Goal: Book appointment/travel/reservation

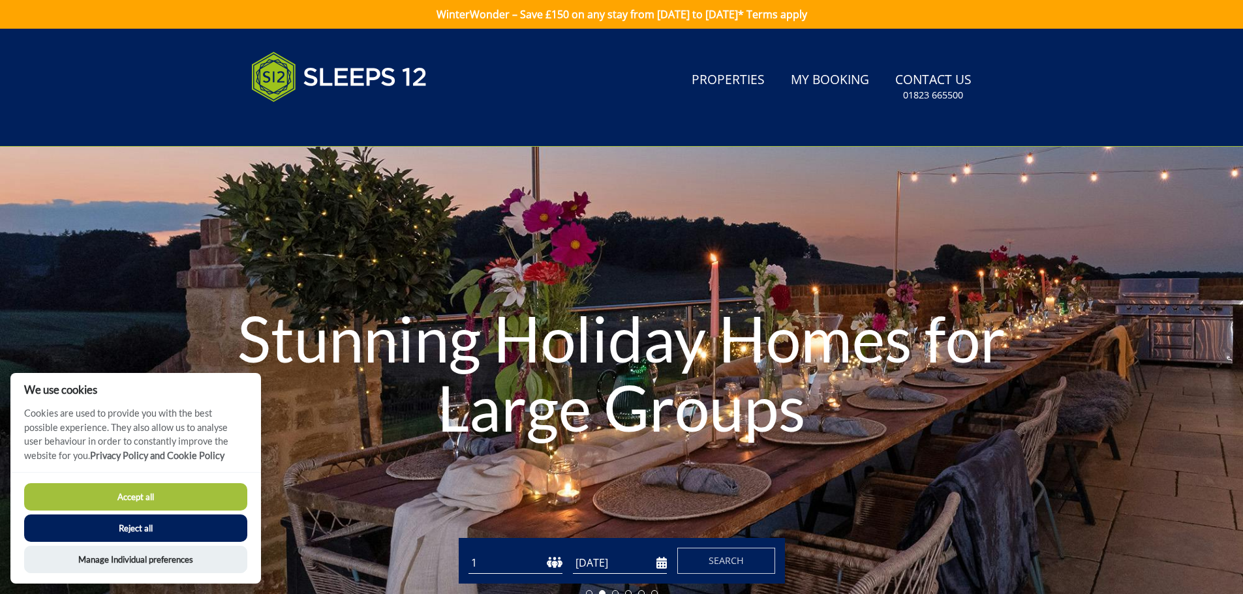
click at [213, 498] on button "Accept all" at bounding box center [135, 496] width 223 height 27
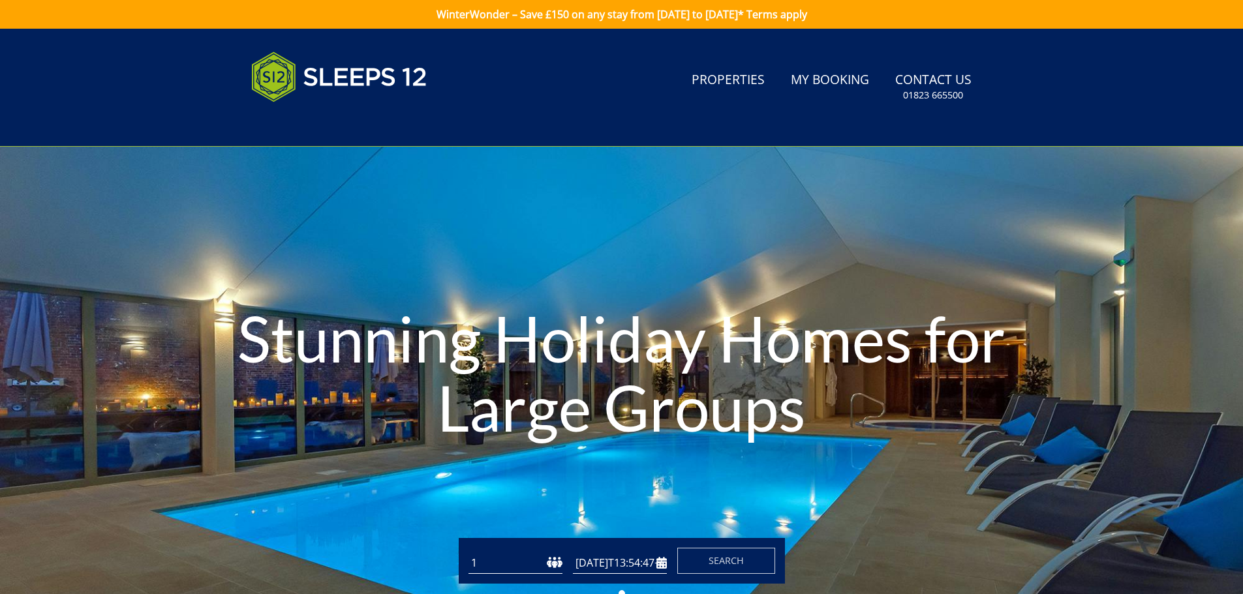
type input "[DATE]"
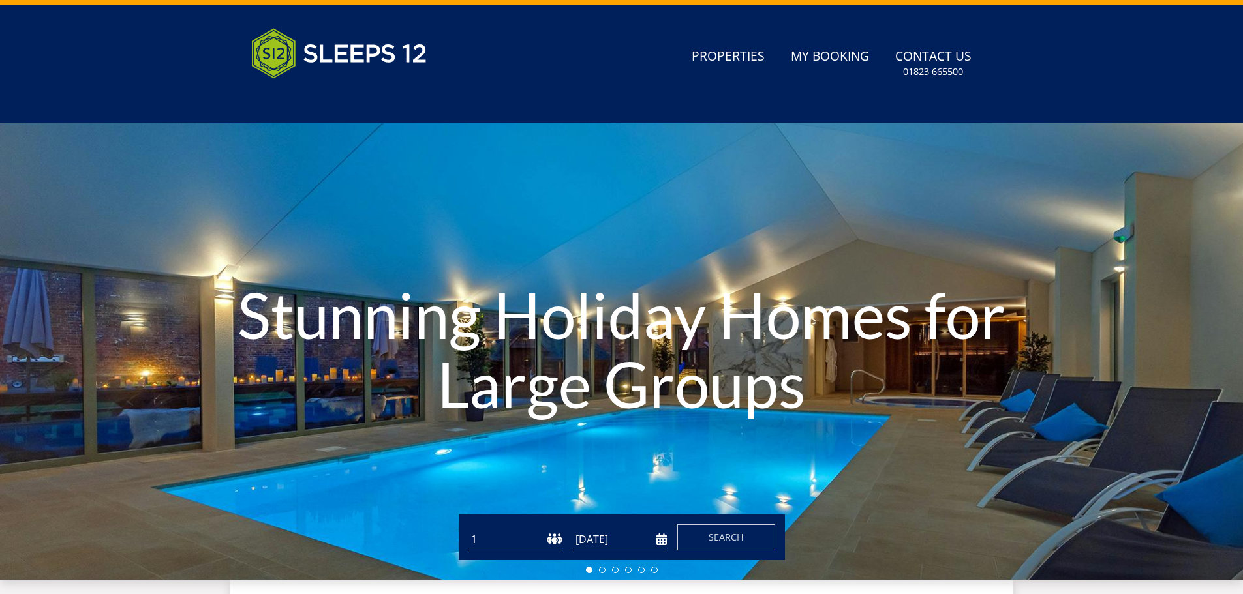
scroll to position [205, 0]
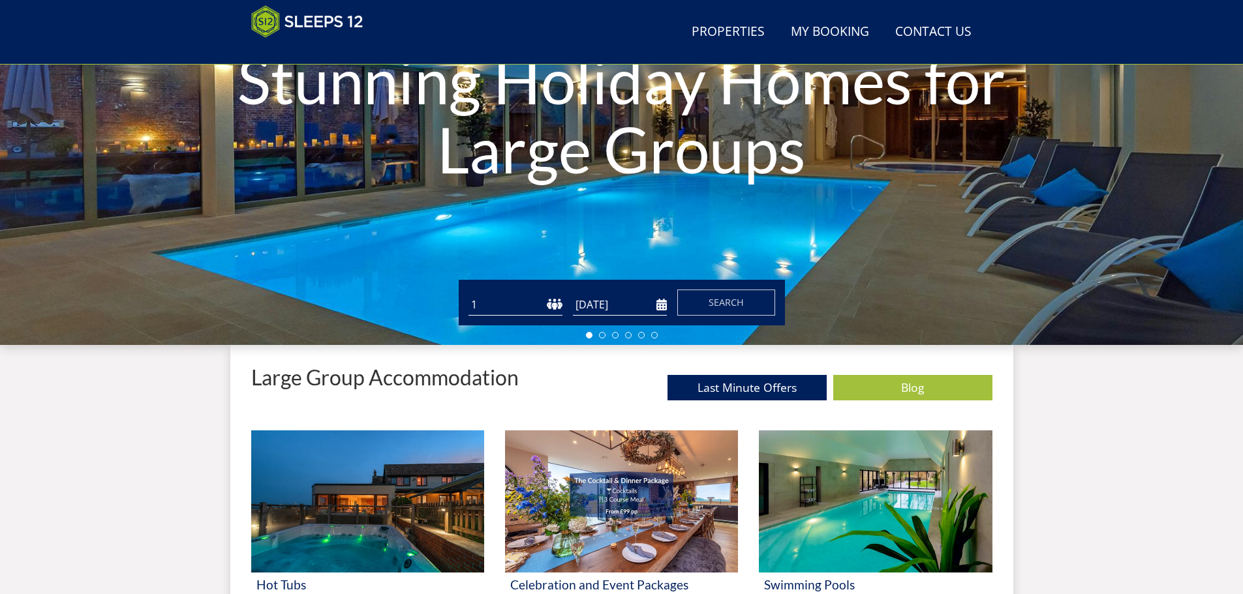
click at [508, 303] on select "1 2 3 4 5 6 7 8 9 10 11 12 13 14 15 16 17 18 19 20 21 22 23 24 25 26 27 28 29 3…" at bounding box center [515, 305] width 94 height 22
select select "20"
click at [468, 294] on select "1 2 3 4 5 6 7 8 9 10 11 12 13 14 15 16 17 18 19 20 21 22 23 24 25 26 27 28 29 3…" at bounding box center [515, 305] width 94 height 22
click at [634, 303] on input "[DATE]" at bounding box center [620, 305] width 94 height 22
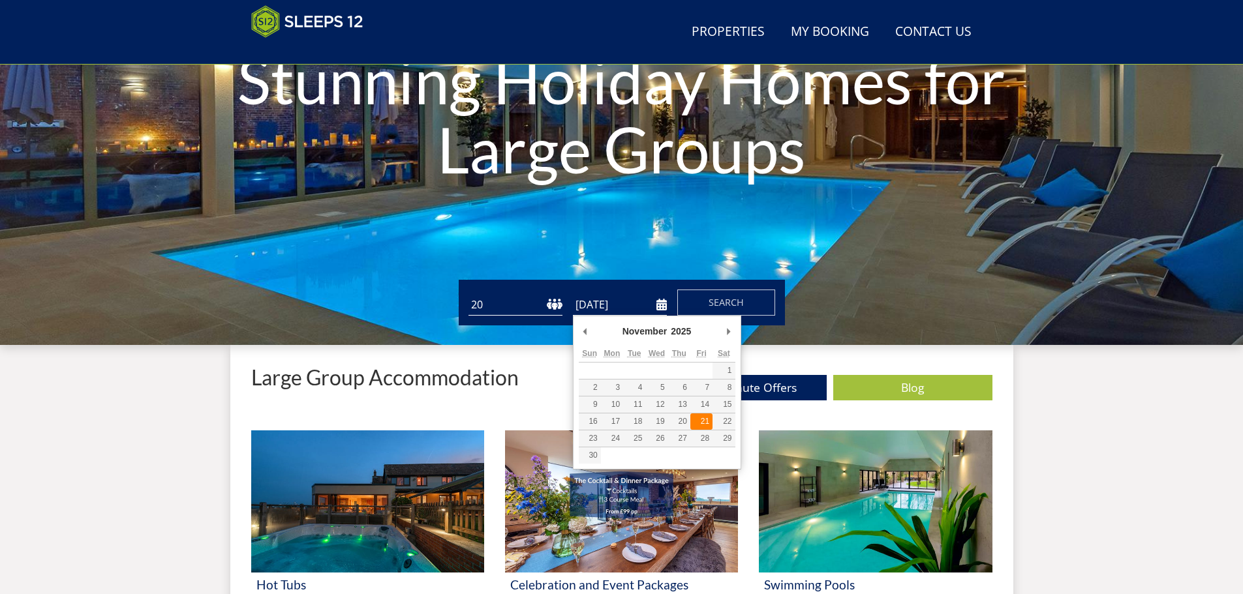
type input "21/11/2025"
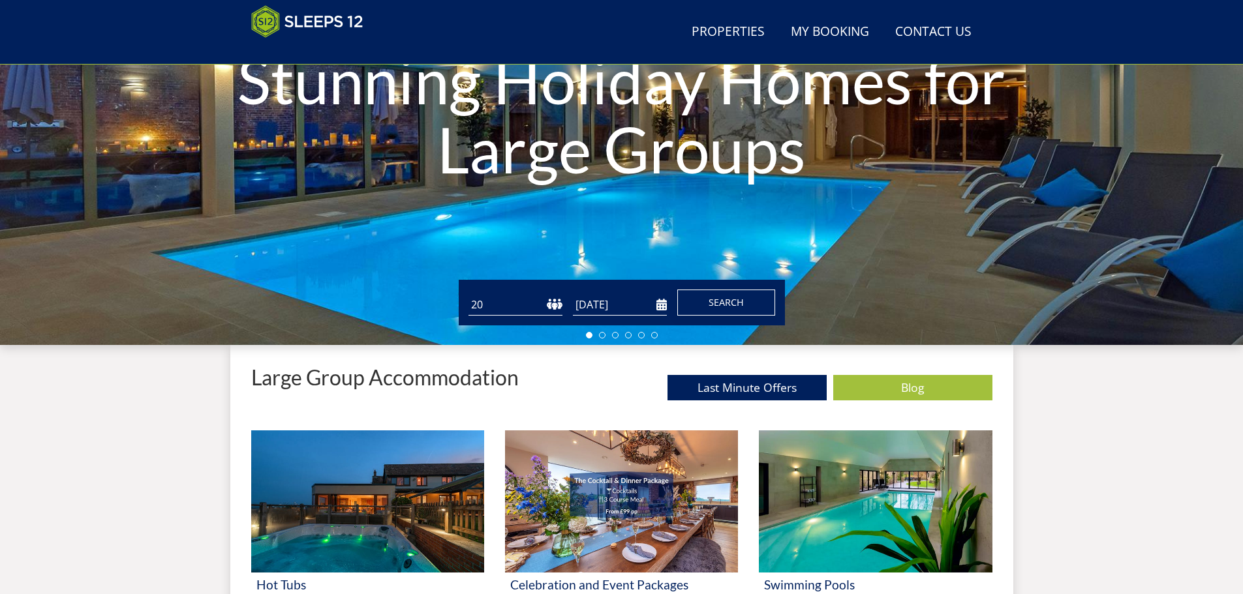
click at [727, 297] on span "Search" at bounding box center [725, 302] width 35 height 12
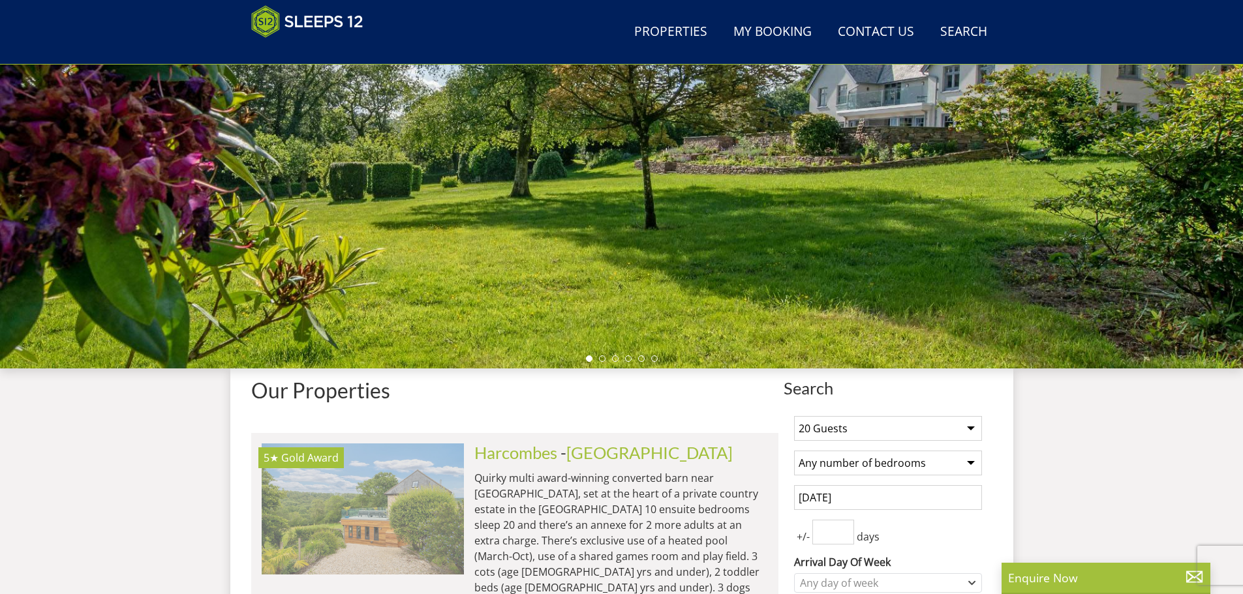
scroll to position [210, 0]
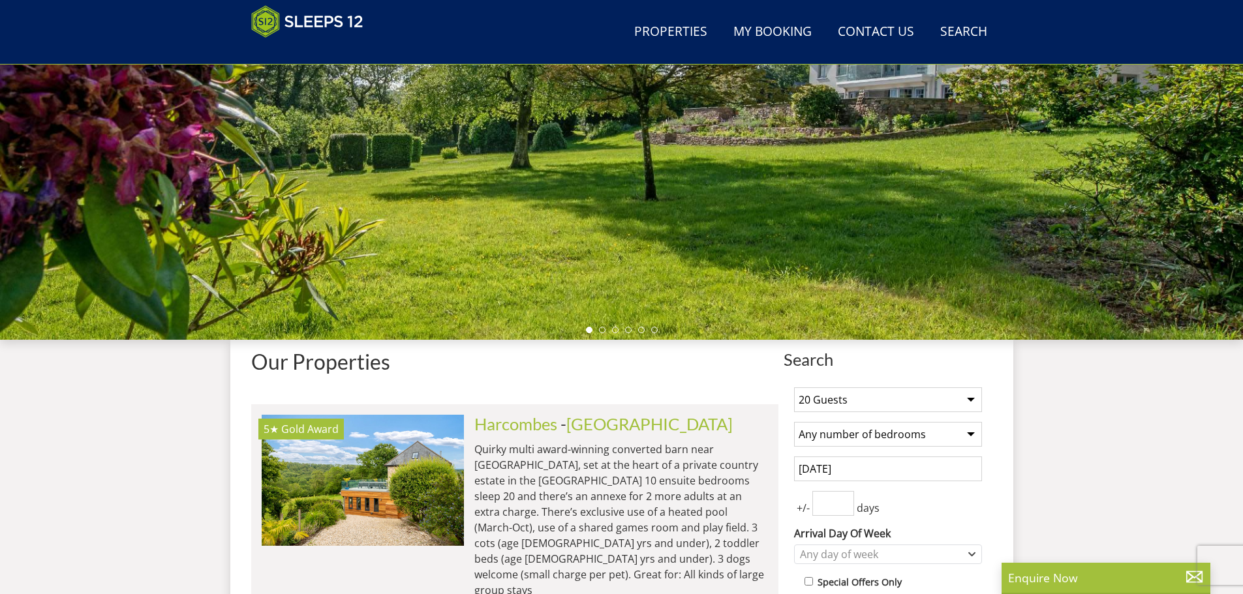
click at [836, 506] on input "number" at bounding box center [833, 503] width 42 height 25
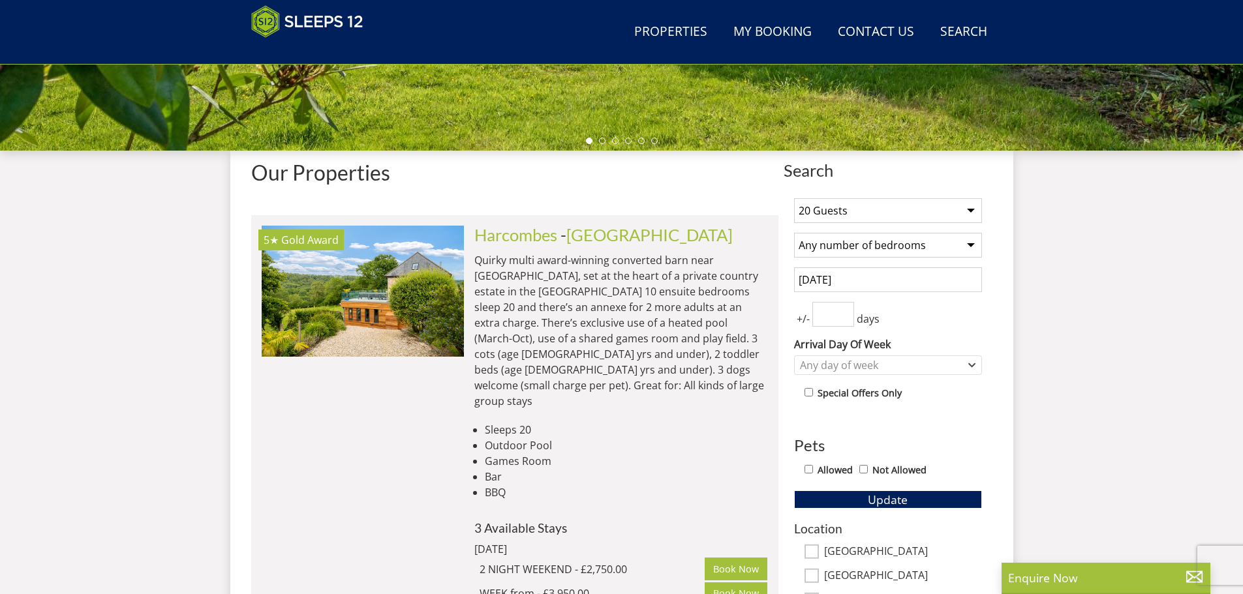
scroll to position [406, 0]
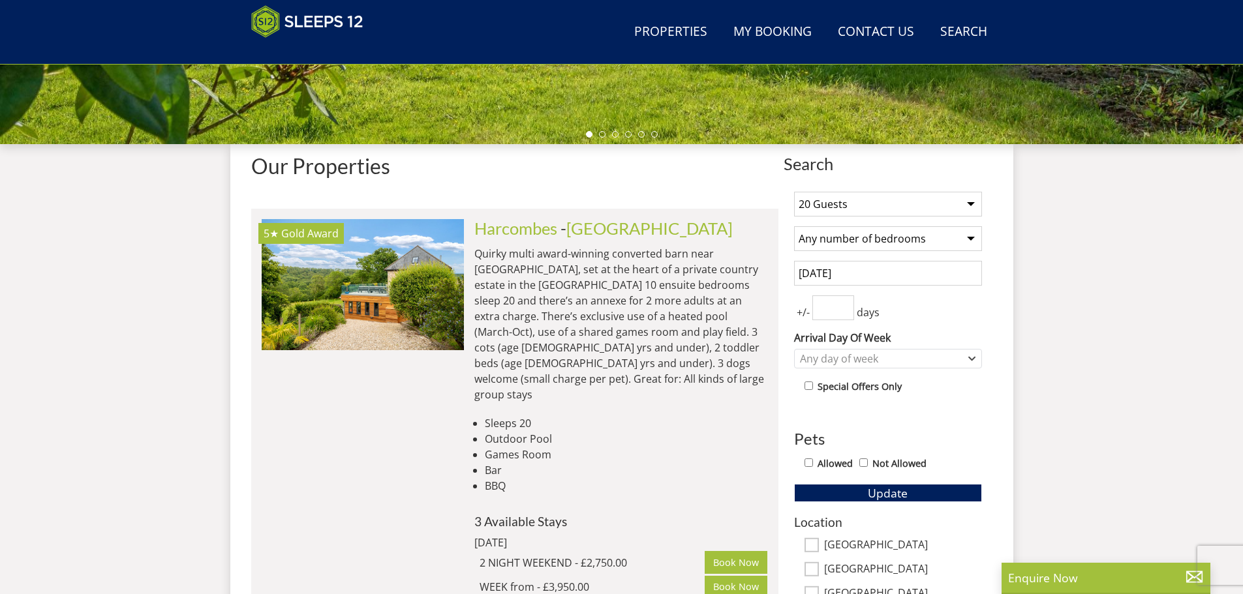
click at [892, 274] on input "21/11/2025" at bounding box center [888, 273] width 188 height 25
click at [978, 358] on div "Any day of week" at bounding box center [888, 359] width 188 height 20
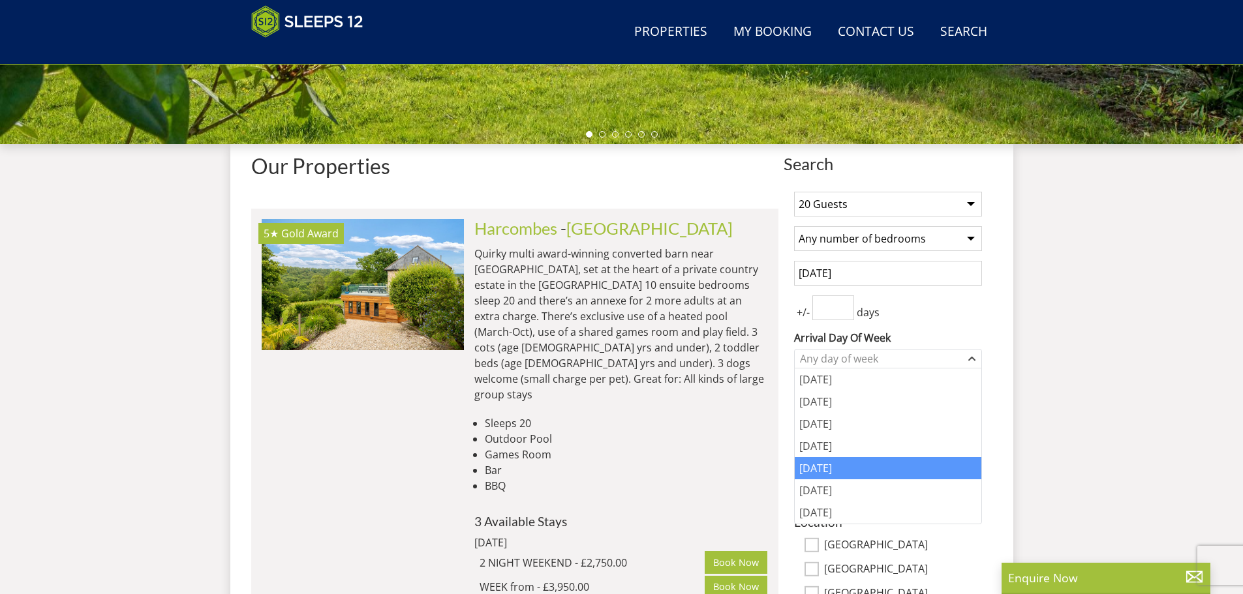
click at [827, 472] on div "Friday" at bounding box center [888, 468] width 187 height 22
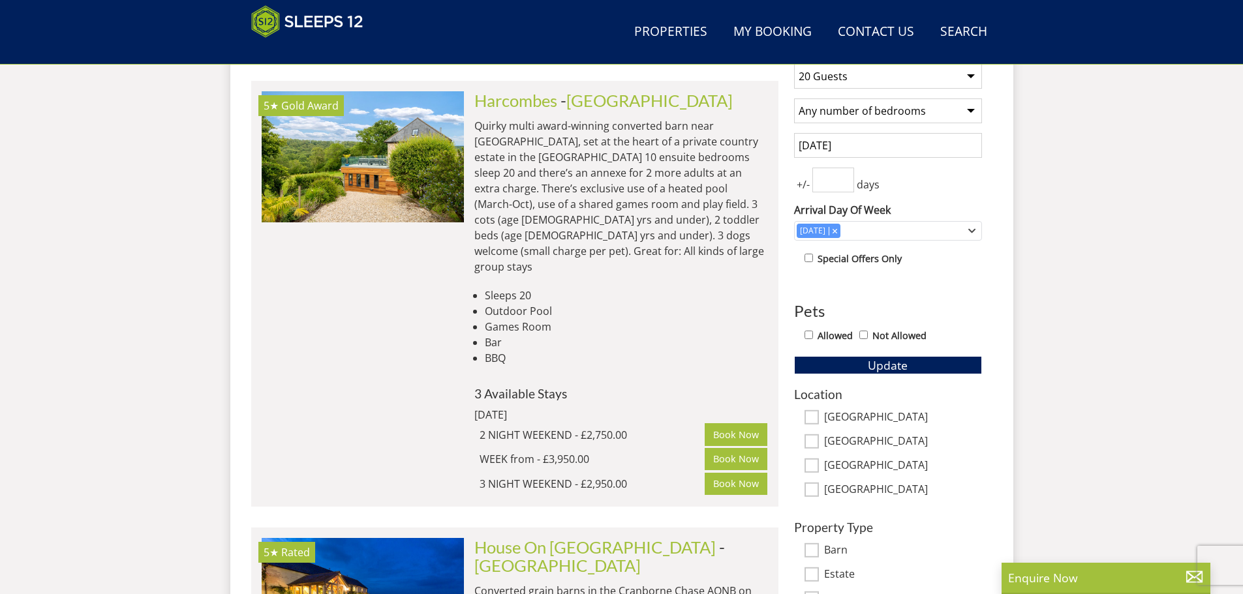
scroll to position [601, 0]
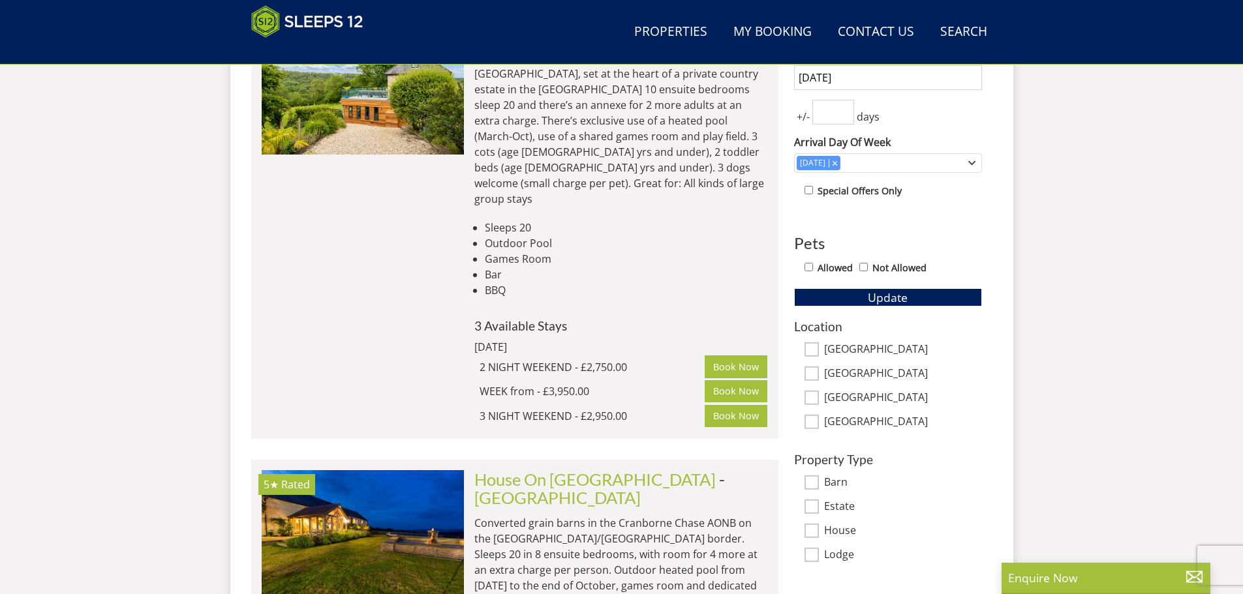
click at [814, 347] on input "[GEOGRAPHIC_DATA]" at bounding box center [811, 349] width 14 height 14
checkbox input "true"
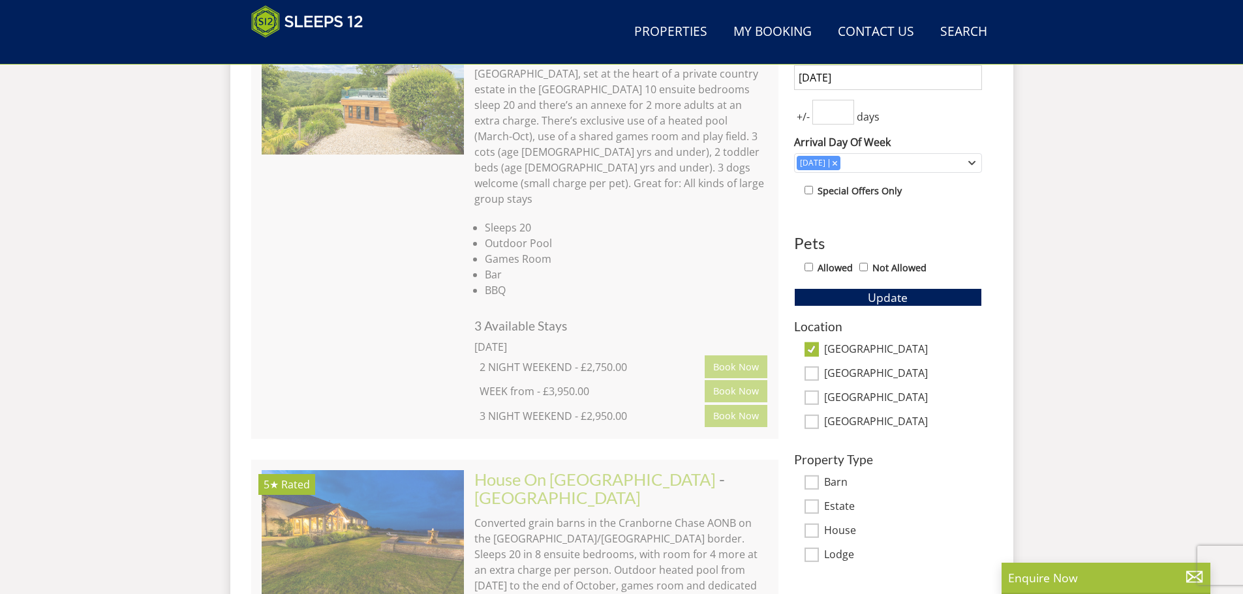
click at [811, 373] on input "Somerset" at bounding box center [811, 374] width 14 height 14
checkbox input "true"
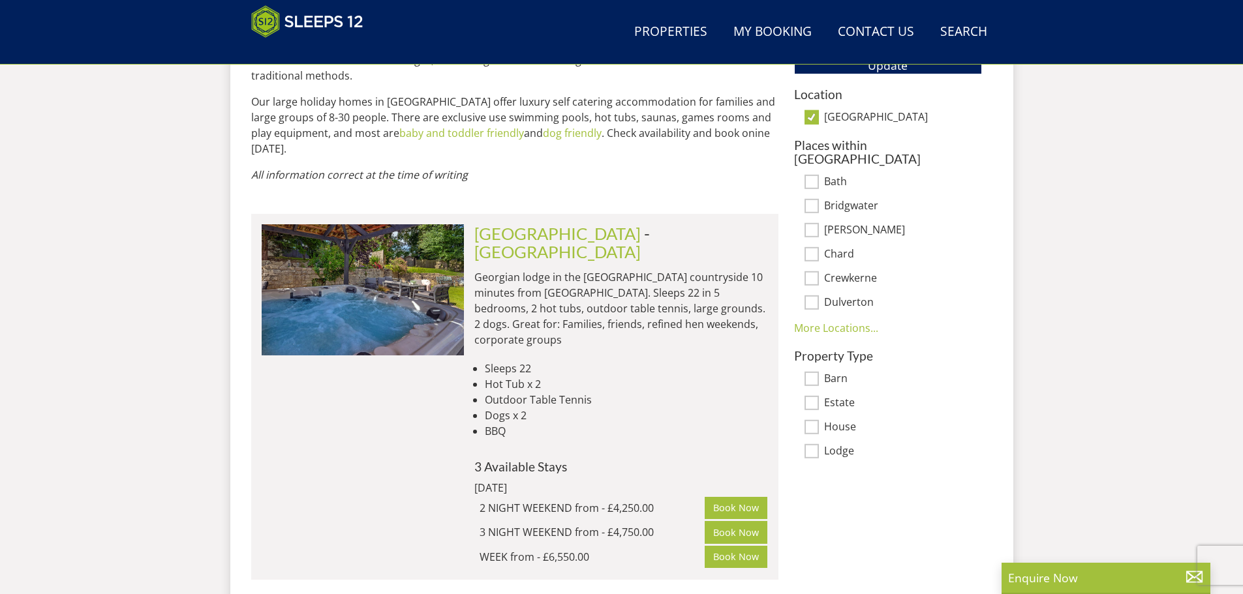
scroll to position [862, 0]
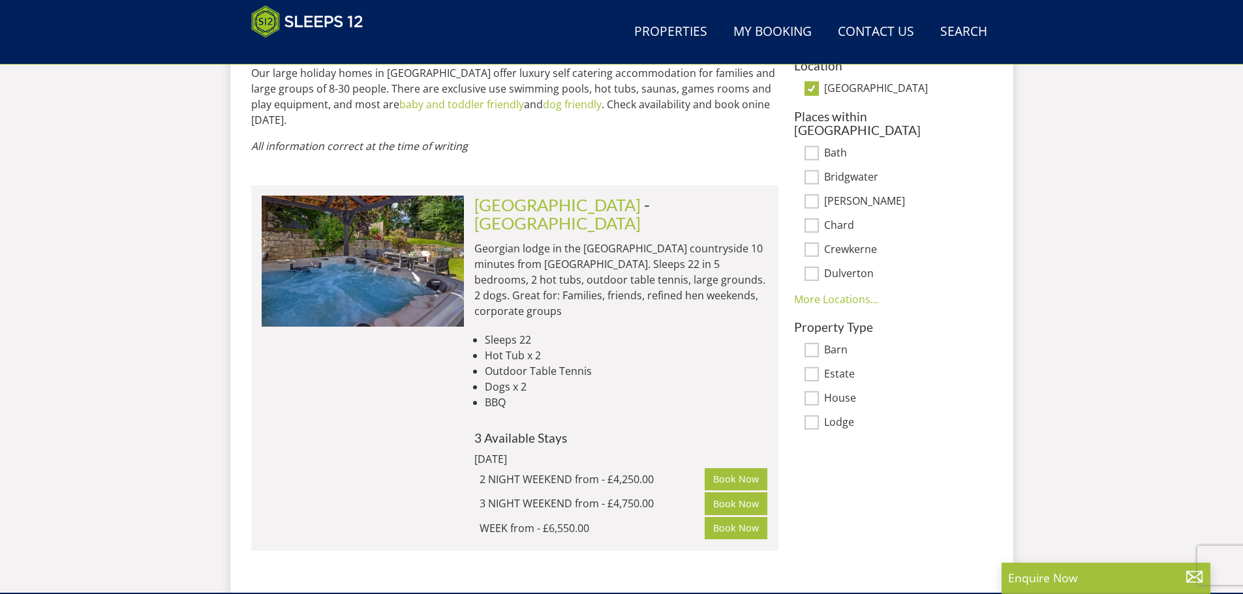
select select "20"
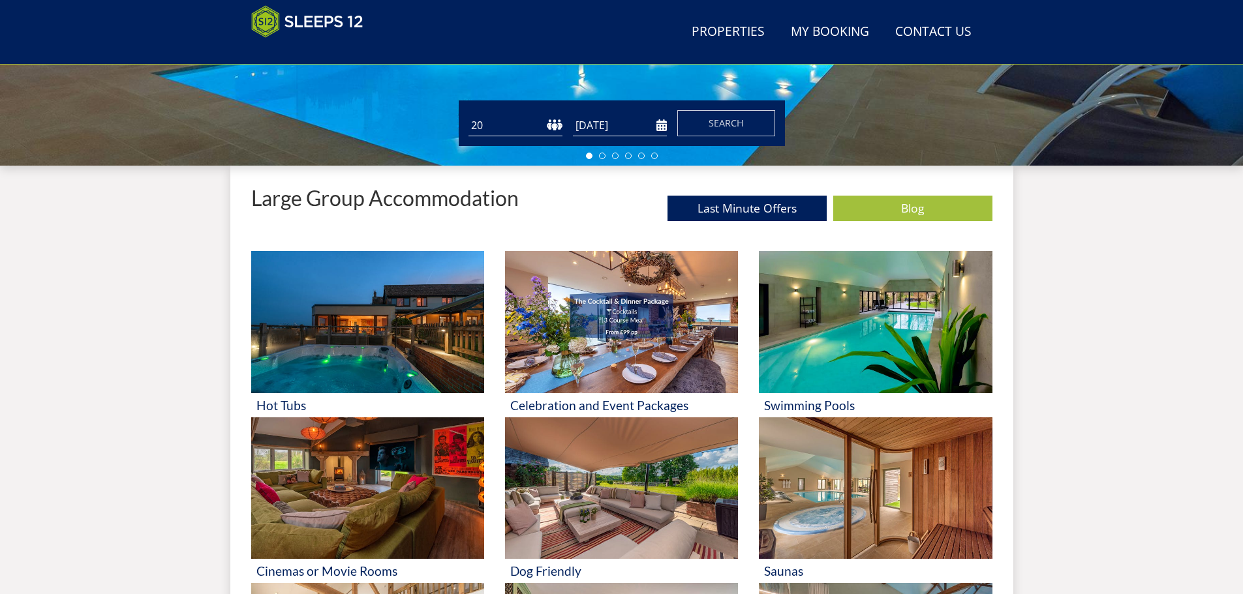
scroll to position [401, 0]
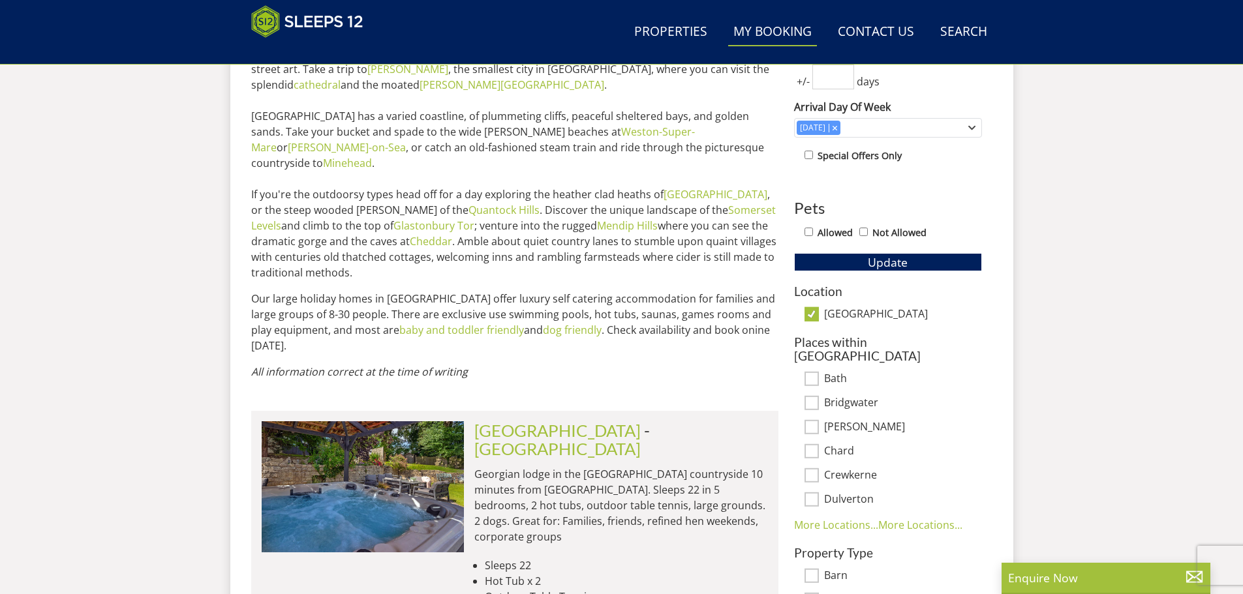
scroll to position [536, 0]
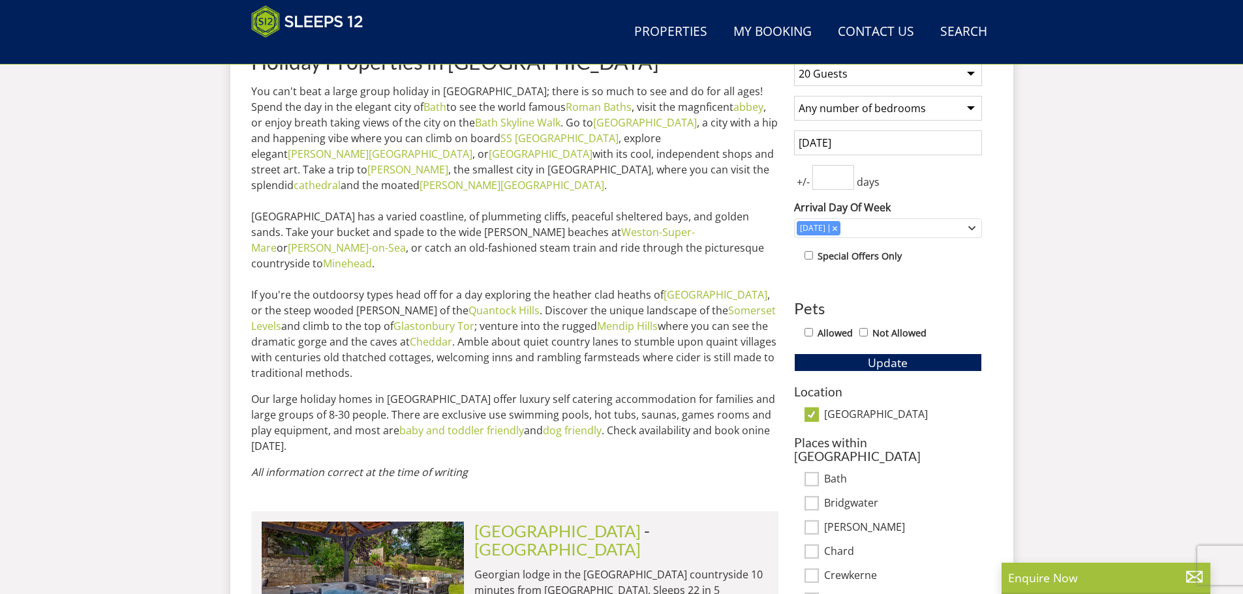
click at [812, 414] on input "Somerset" at bounding box center [811, 415] width 14 height 14
checkbox input "false"
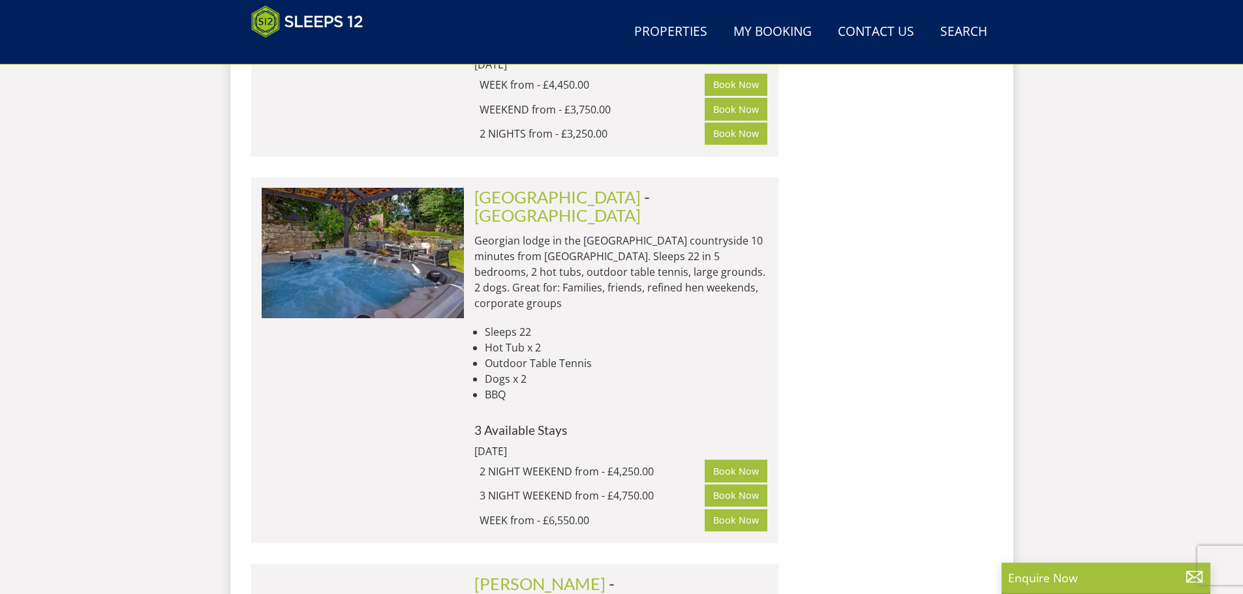
scroll to position [1906, 0]
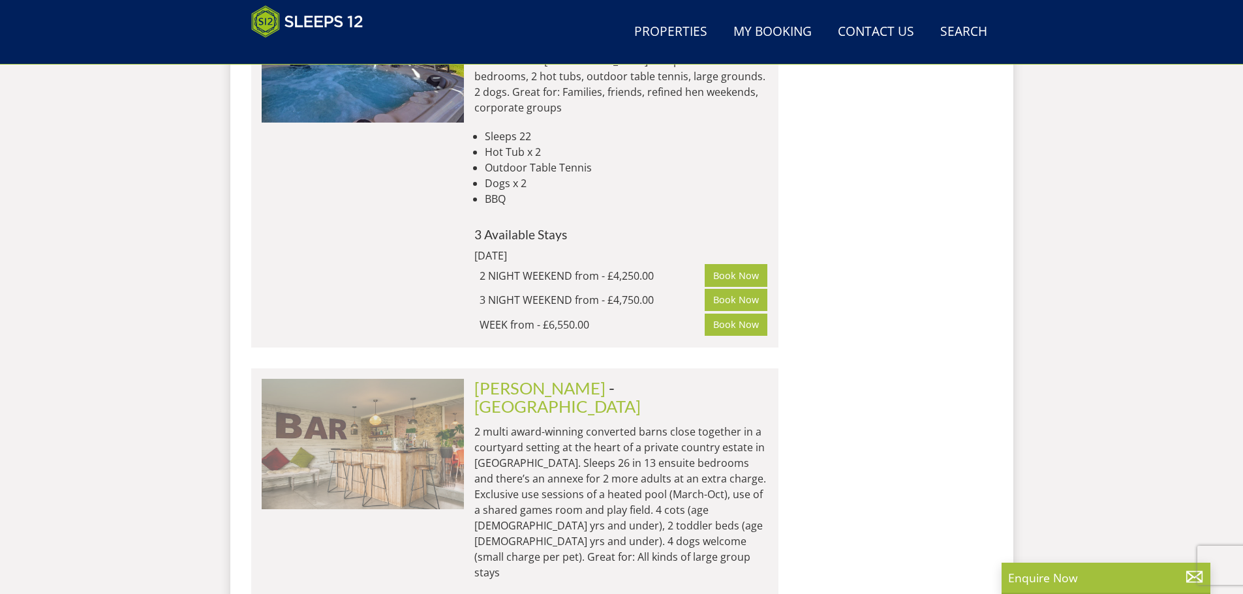
click at [407, 379] on img at bounding box center [363, 444] width 202 height 130
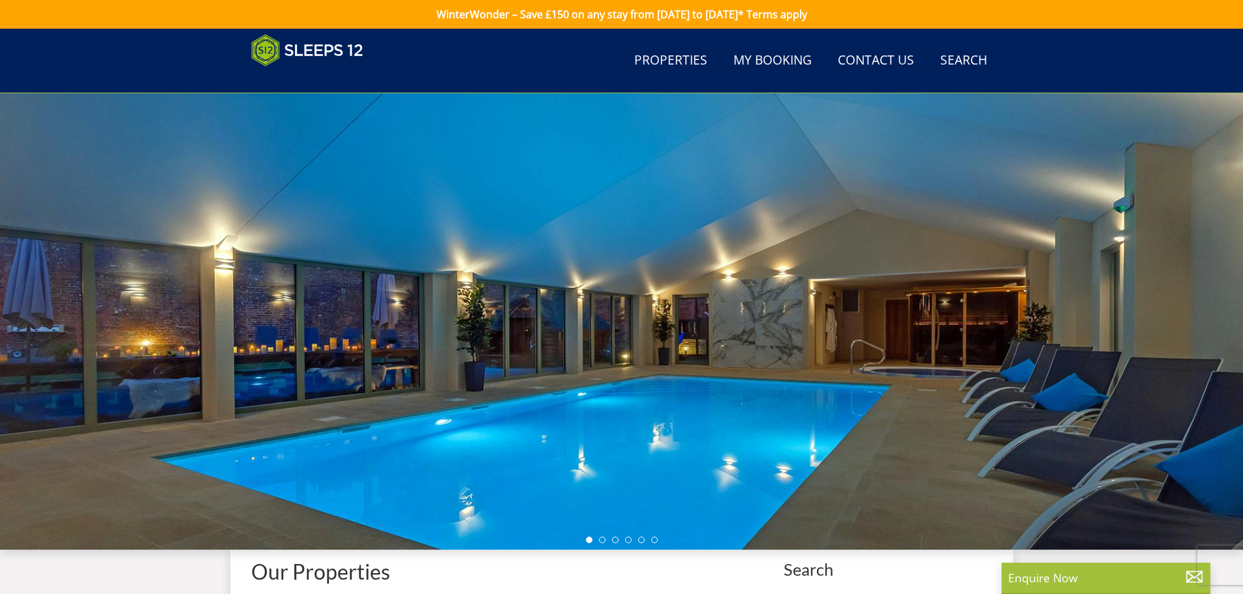
scroll to position [1906, 0]
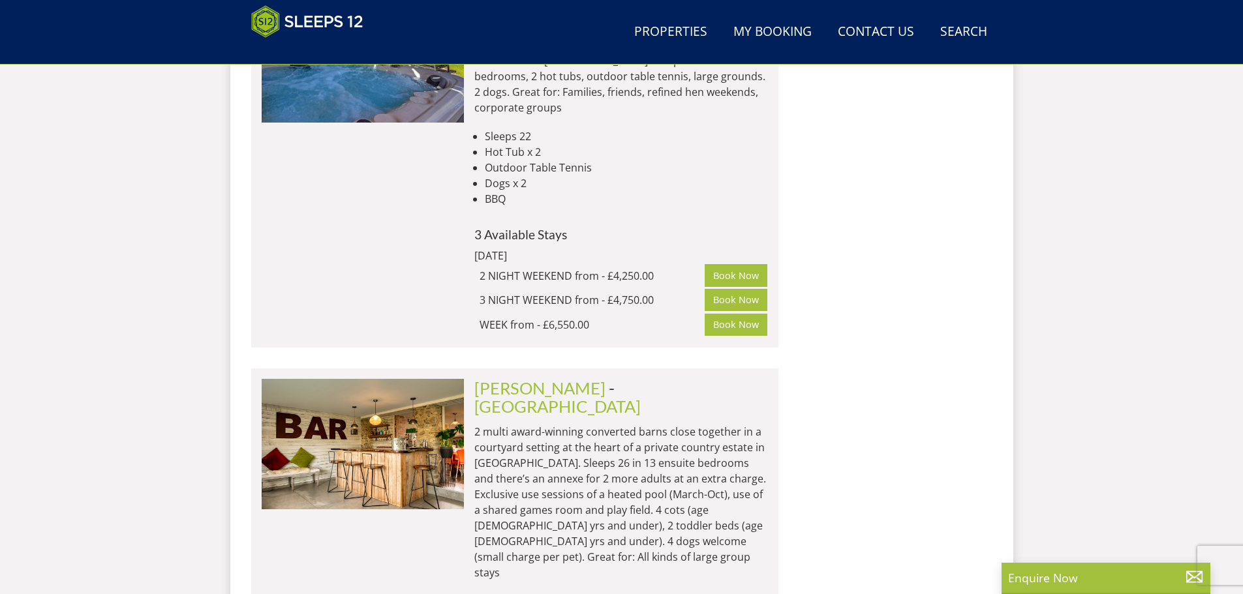
drag, startPoint x: 396, startPoint y: 329, endPoint x: 377, endPoint y: 531, distance: 203.1
click at [377, 531] on div "Ade Shindy Check Availability More Info" at bounding box center [363, 587] width 202 height 416
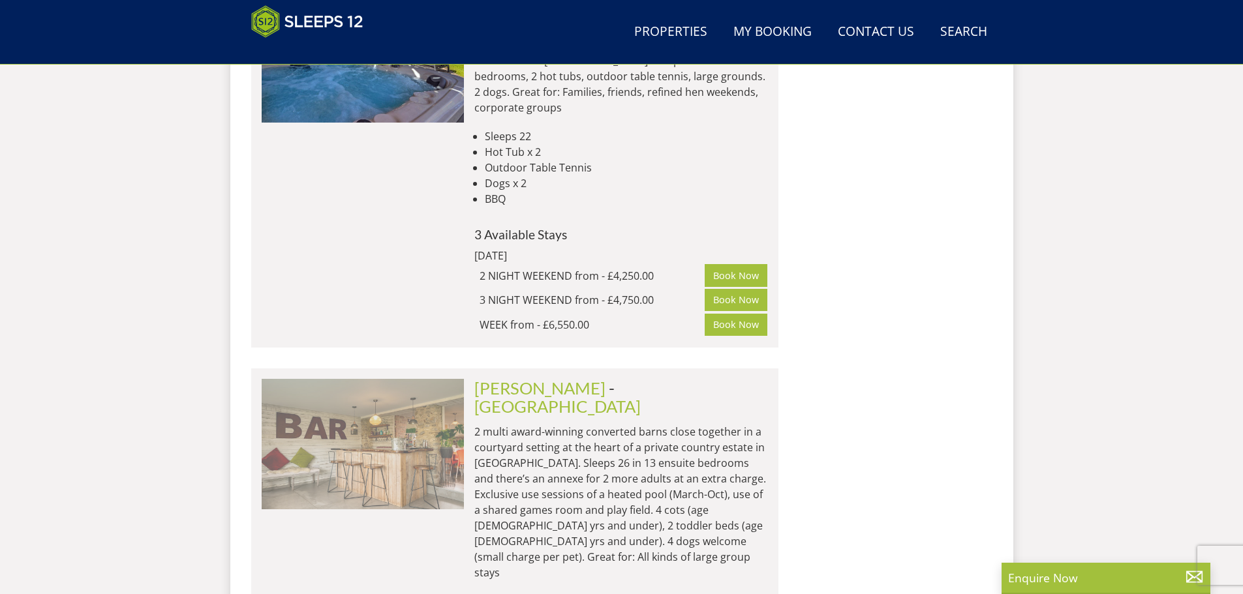
drag, startPoint x: 369, startPoint y: 403, endPoint x: 356, endPoint y: 331, distance: 73.6
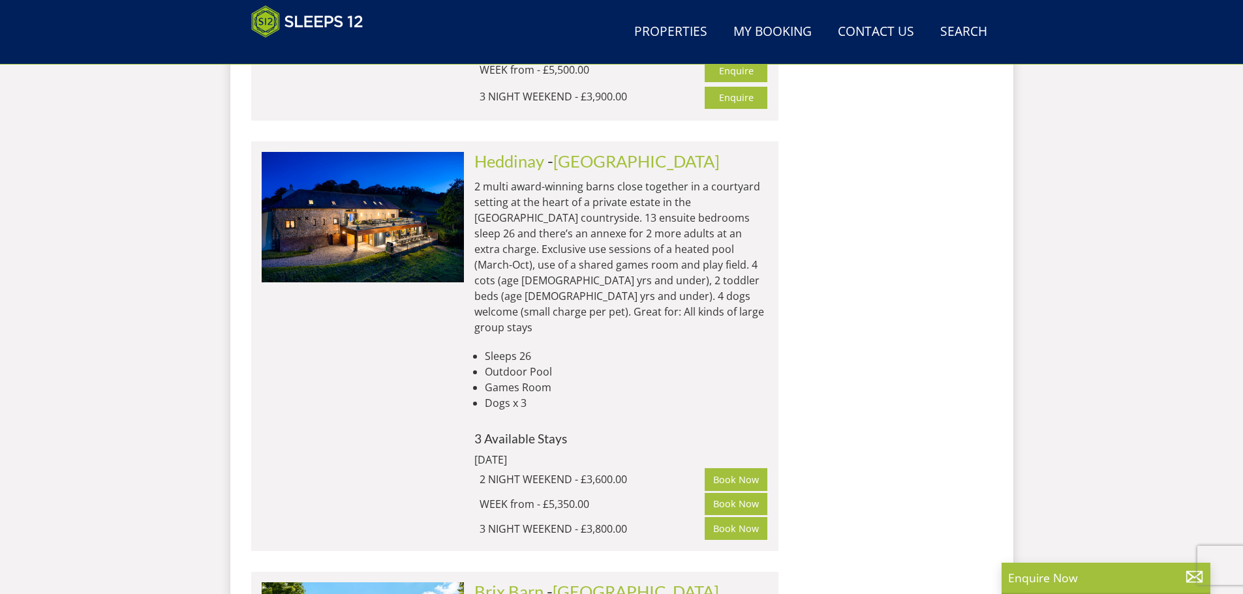
scroll to position [2820, 0]
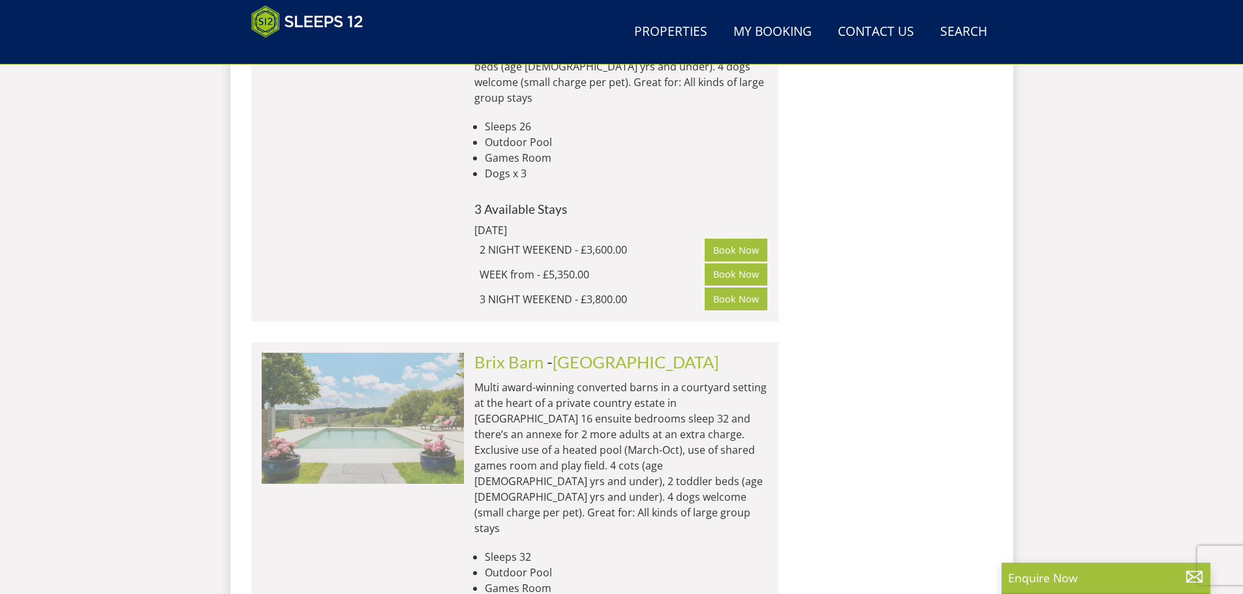
click at [350, 353] on img at bounding box center [363, 418] width 202 height 130
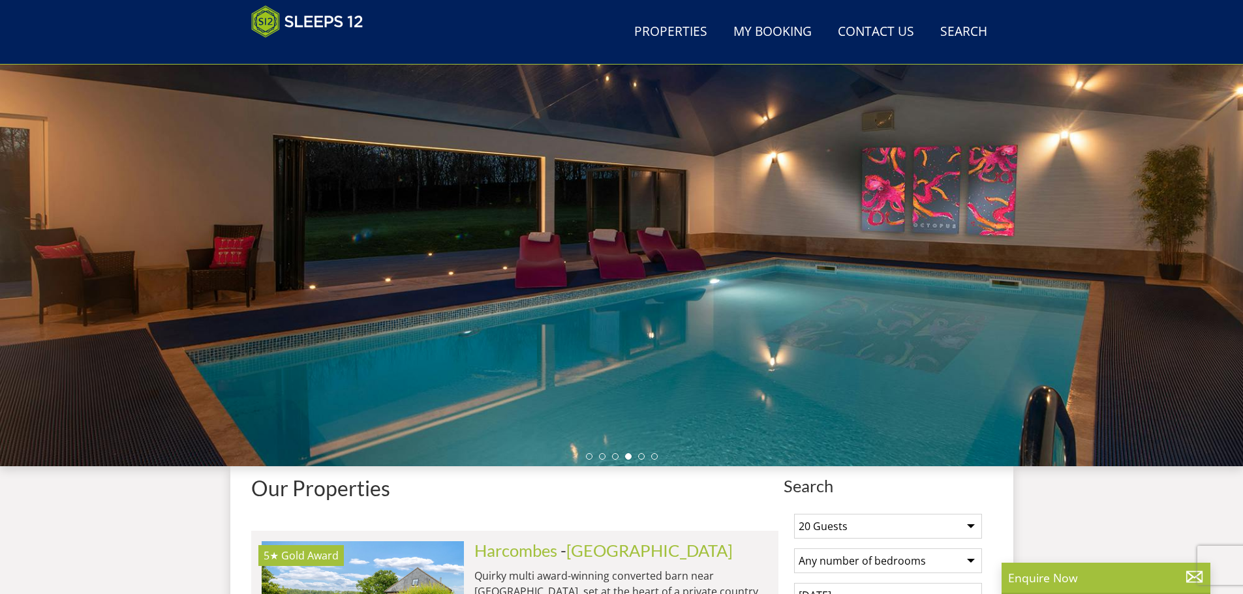
scroll to position [0, 0]
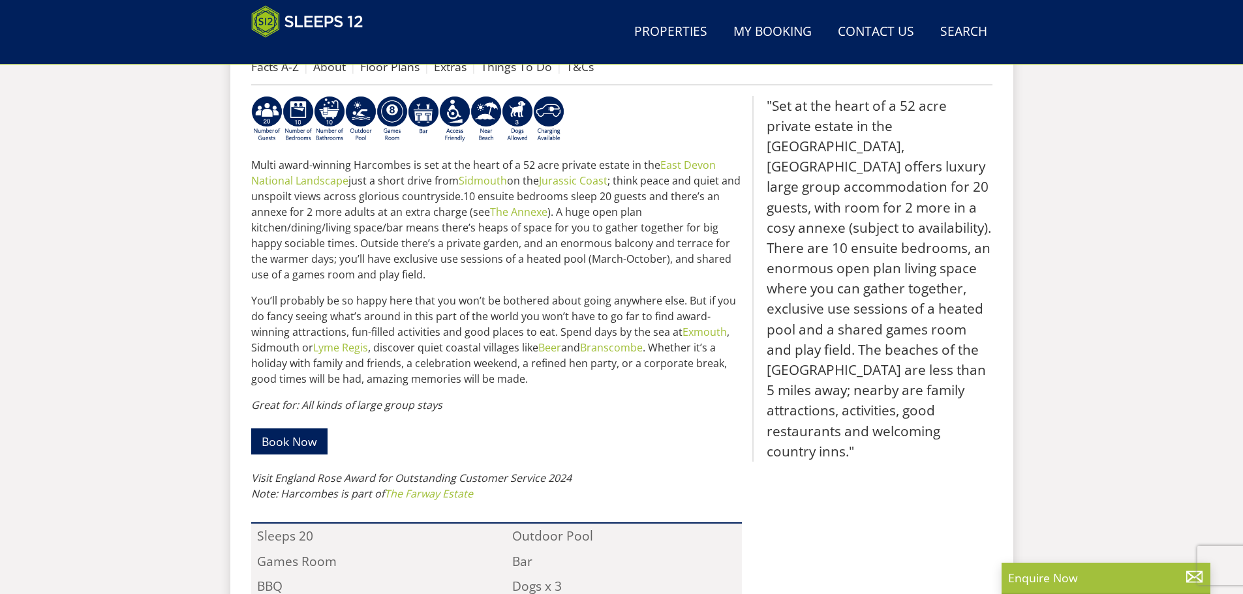
scroll to position [207, 0]
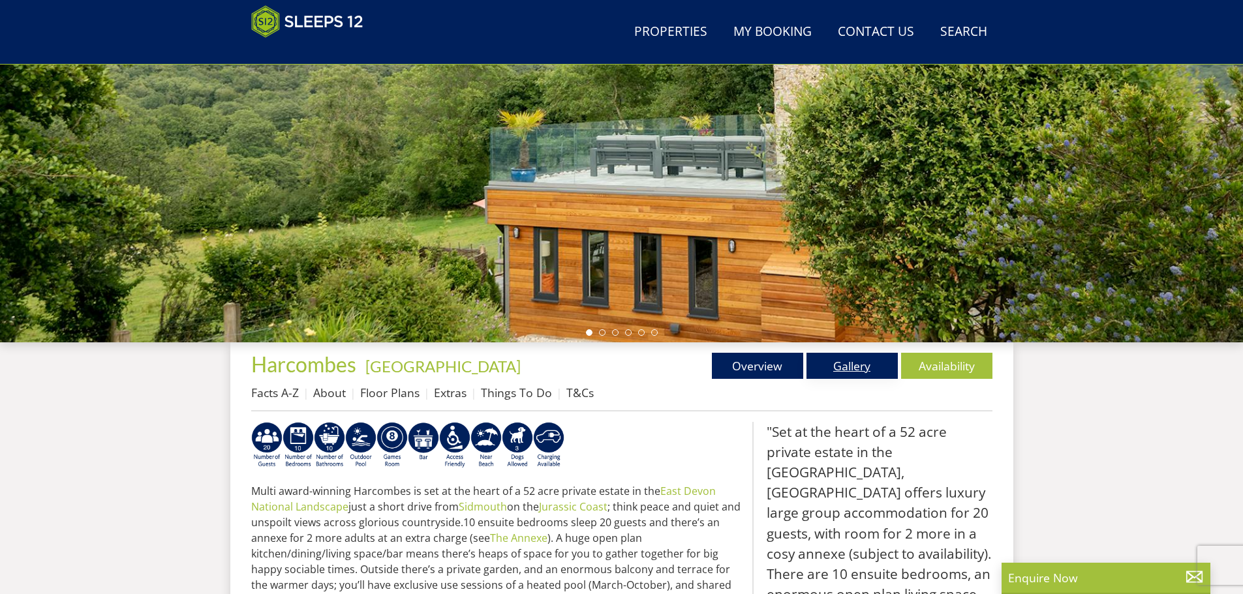
click at [827, 365] on link "Gallery" at bounding box center [851, 366] width 91 height 26
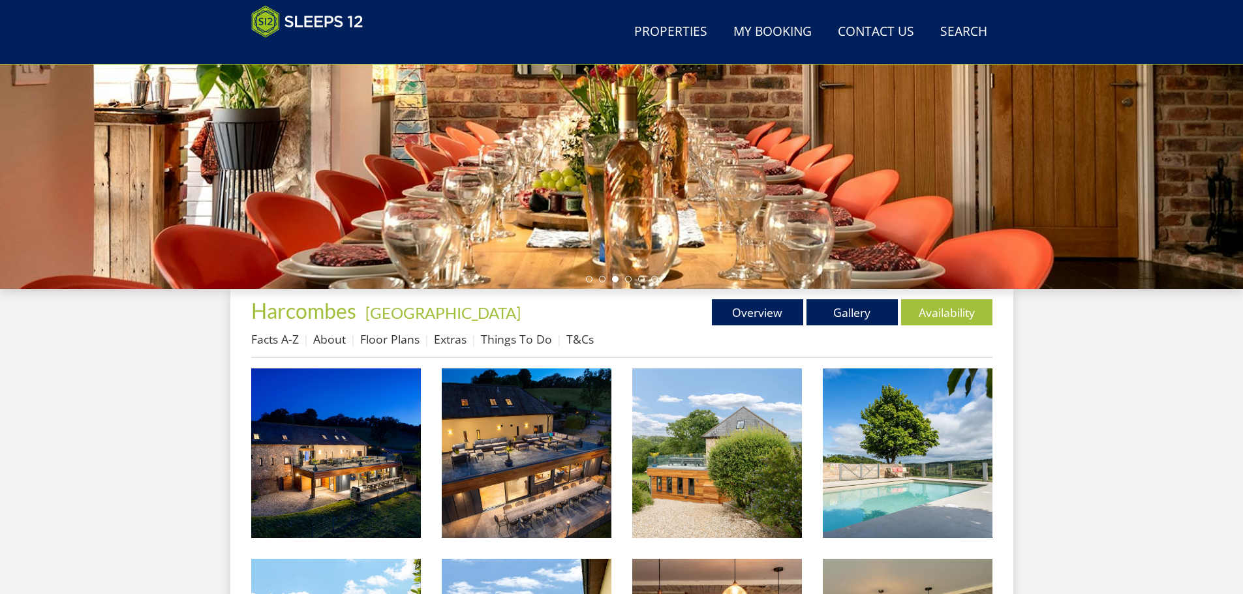
scroll to position [207, 0]
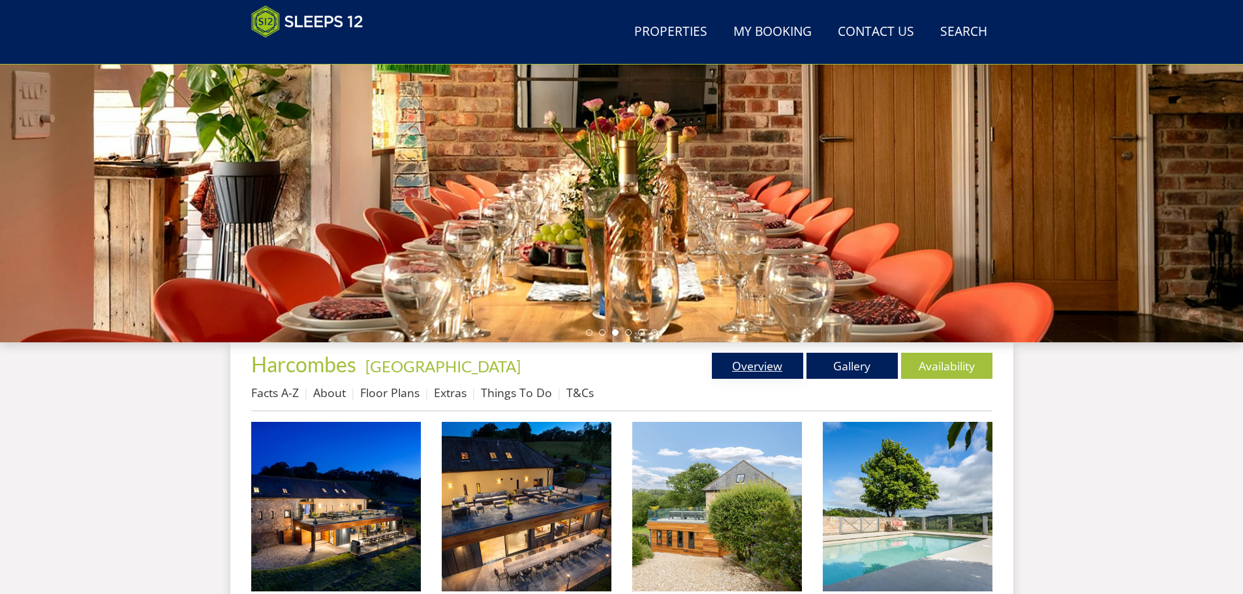
click at [757, 368] on link "Overview" at bounding box center [757, 366] width 91 height 26
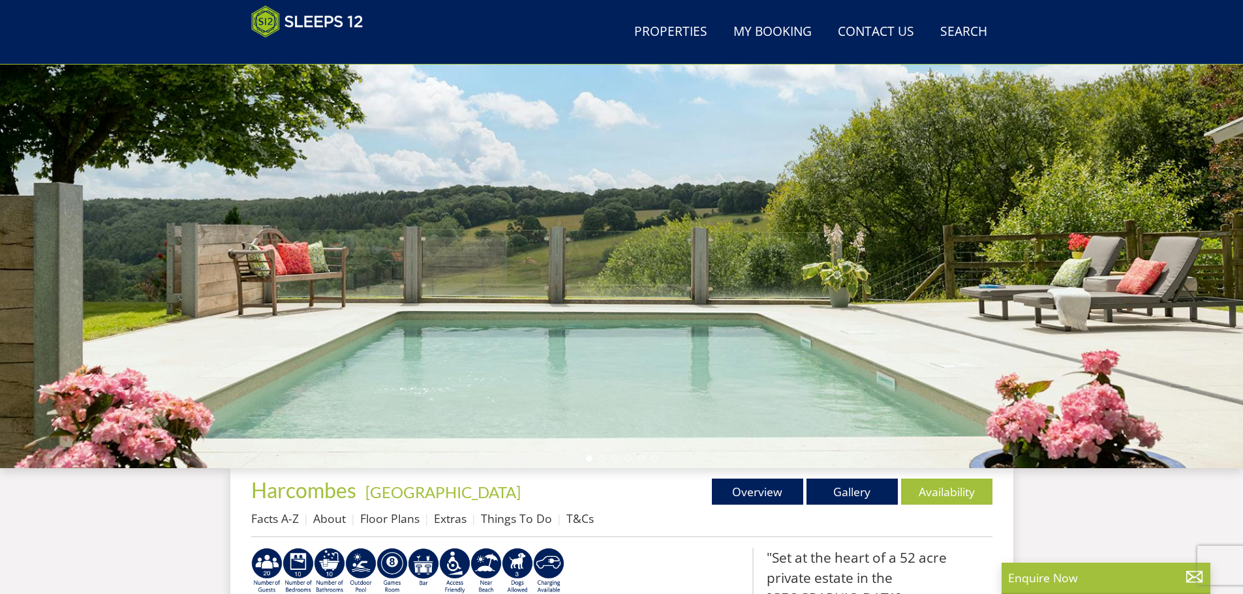
scroll to position [147, 0]
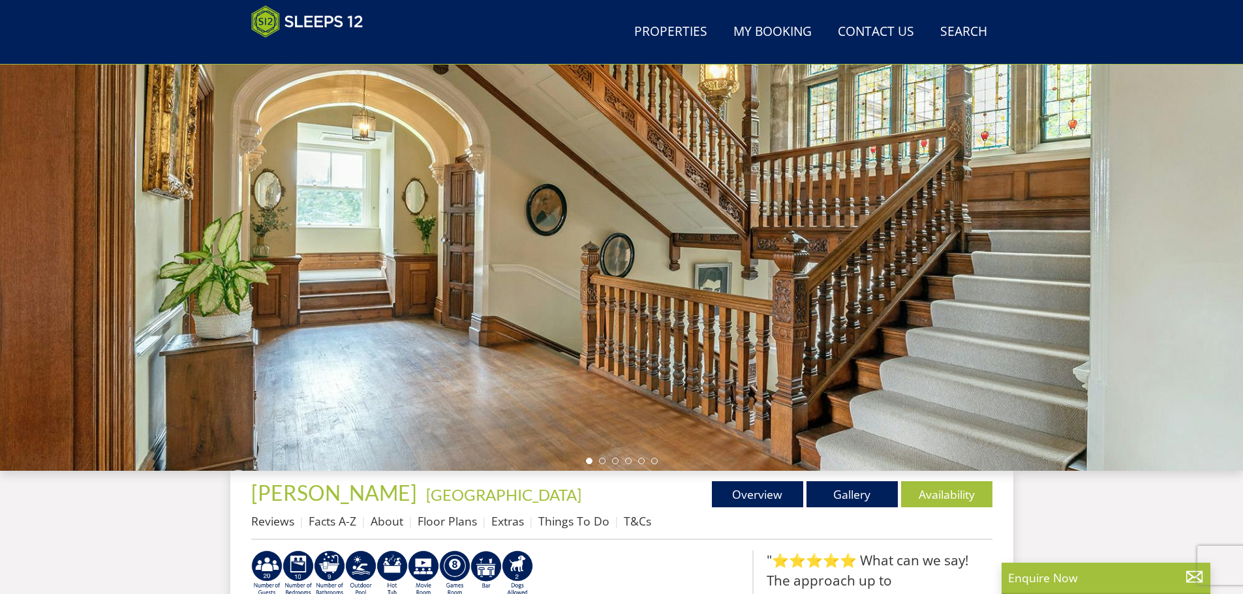
scroll to position [78, 0]
click at [601, 464] on li at bounding box center [602, 462] width 7 height 7
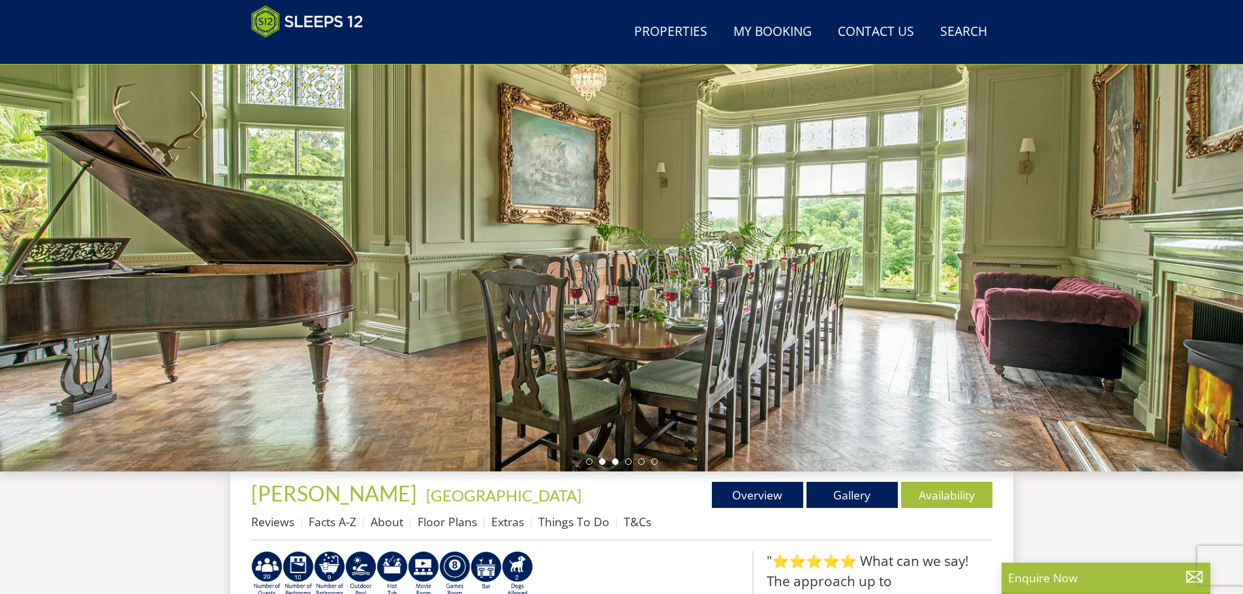
click at [616, 462] on li at bounding box center [615, 462] width 7 height 7
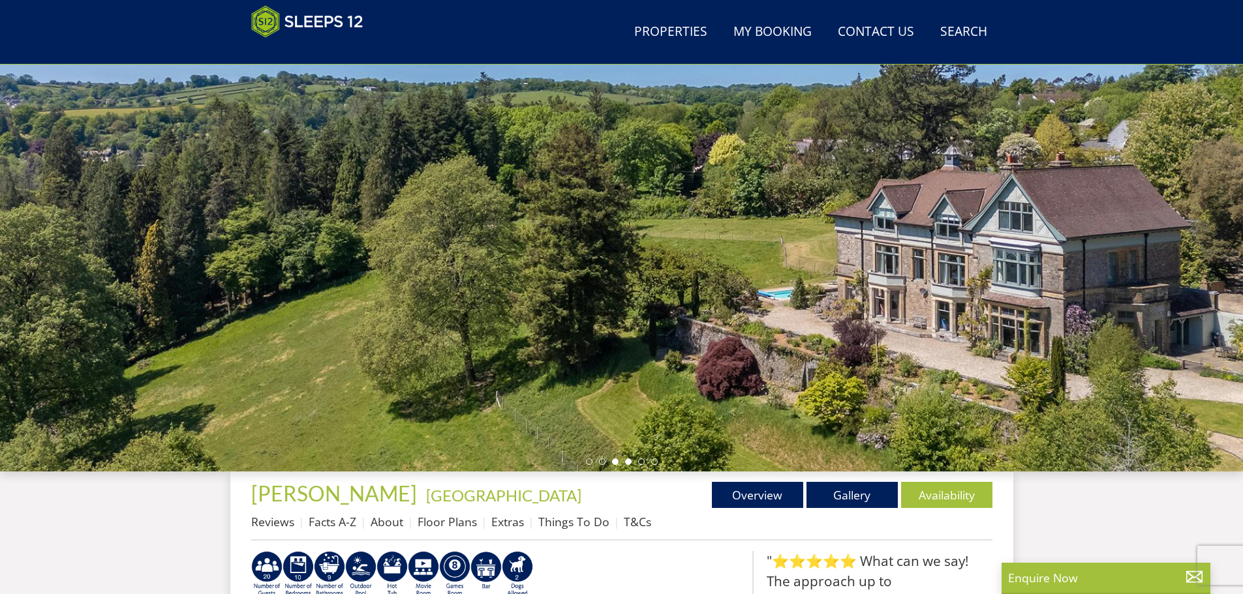
click at [628, 463] on li at bounding box center [628, 462] width 7 height 7
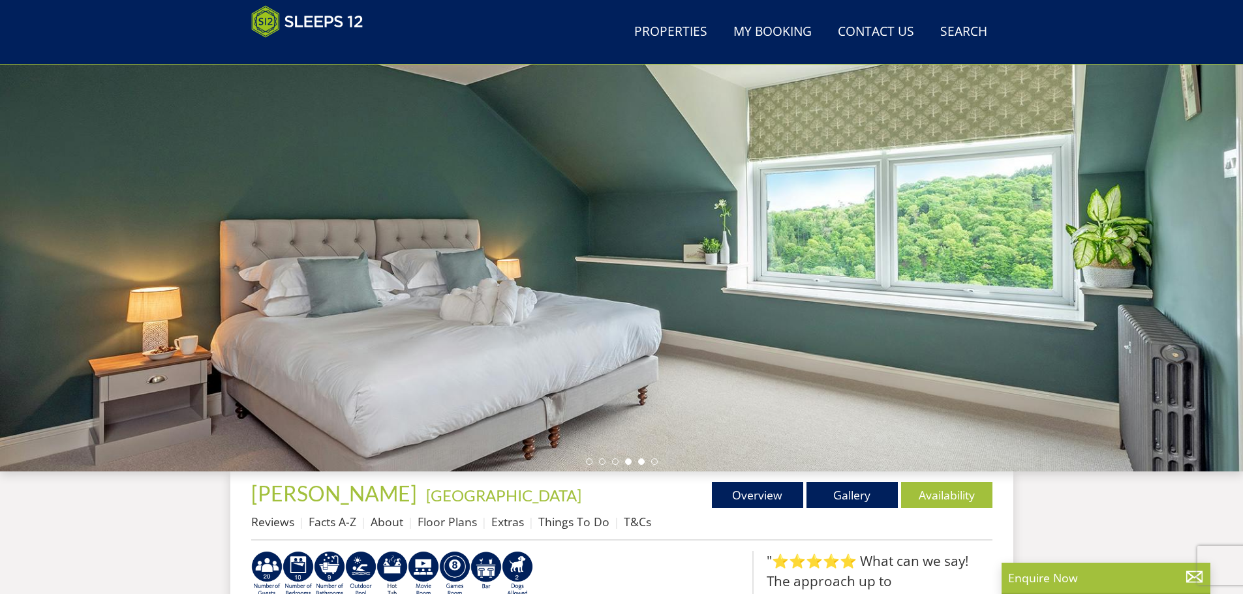
click at [640, 461] on li at bounding box center [641, 462] width 7 height 7
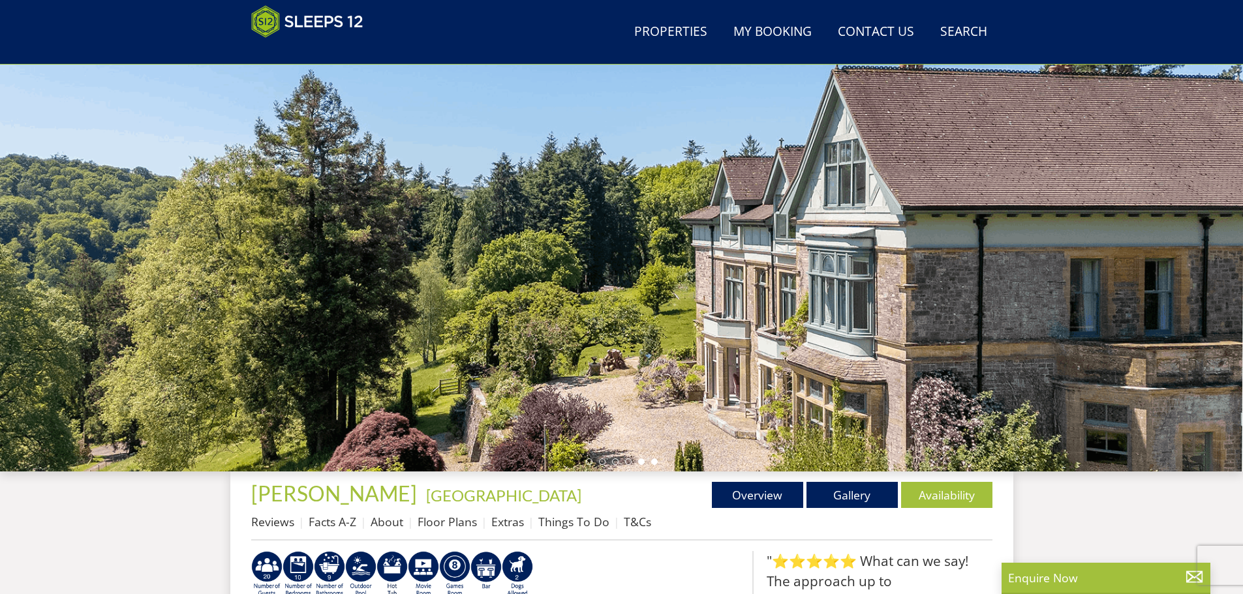
click at [654, 464] on li at bounding box center [654, 462] width 7 height 7
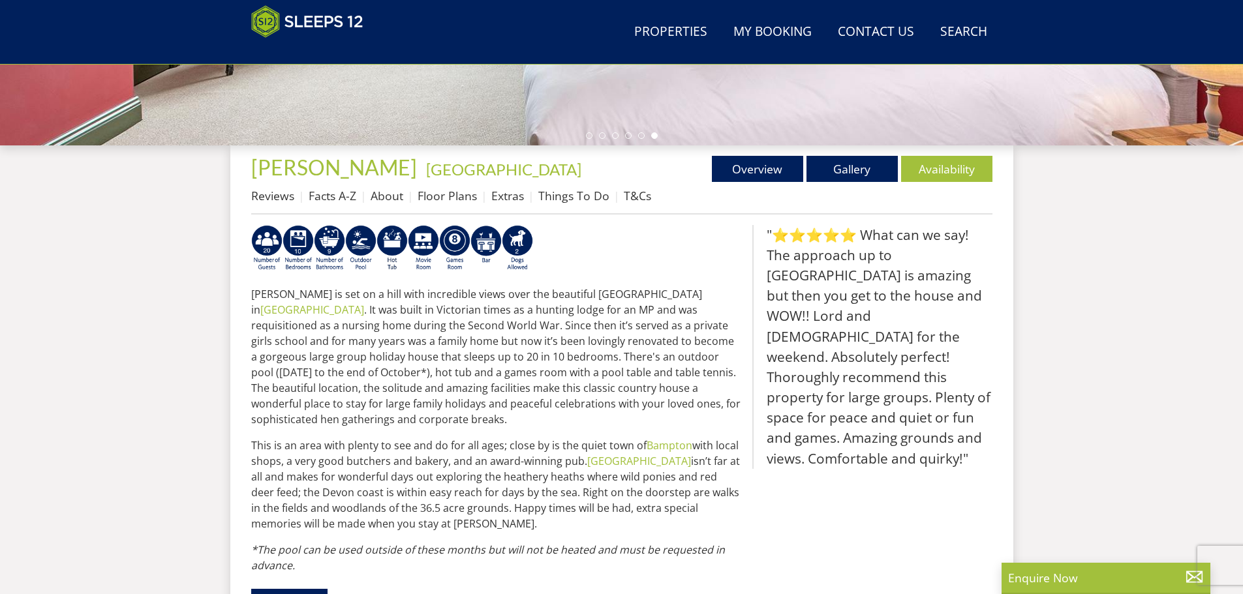
scroll to position [470, 0]
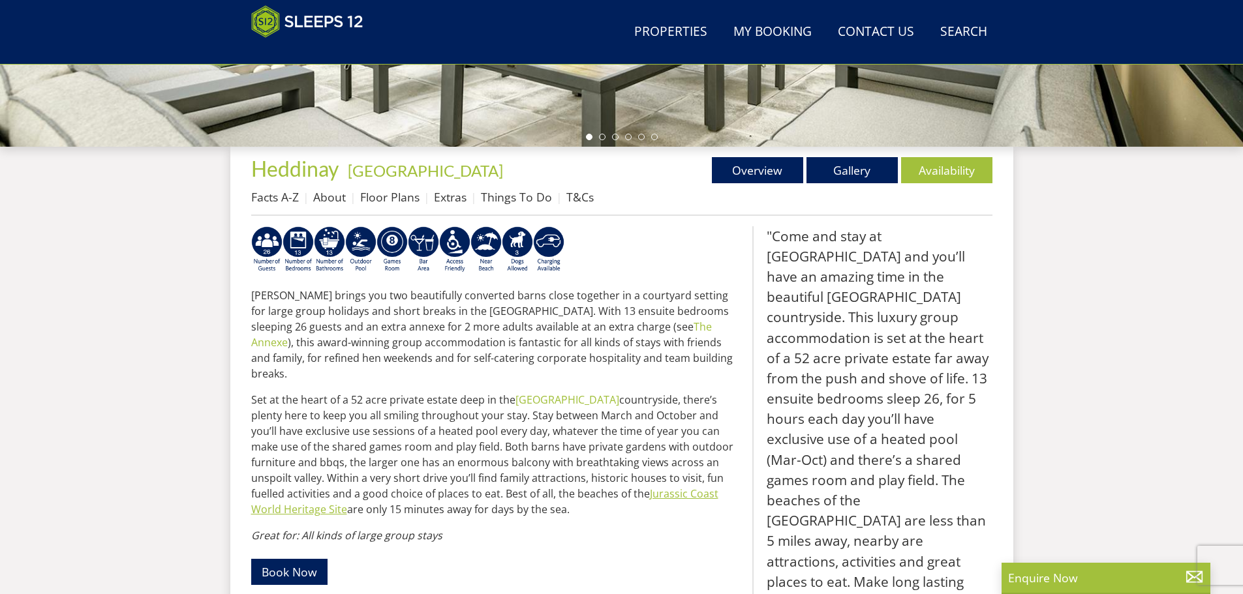
scroll to position [77, 0]
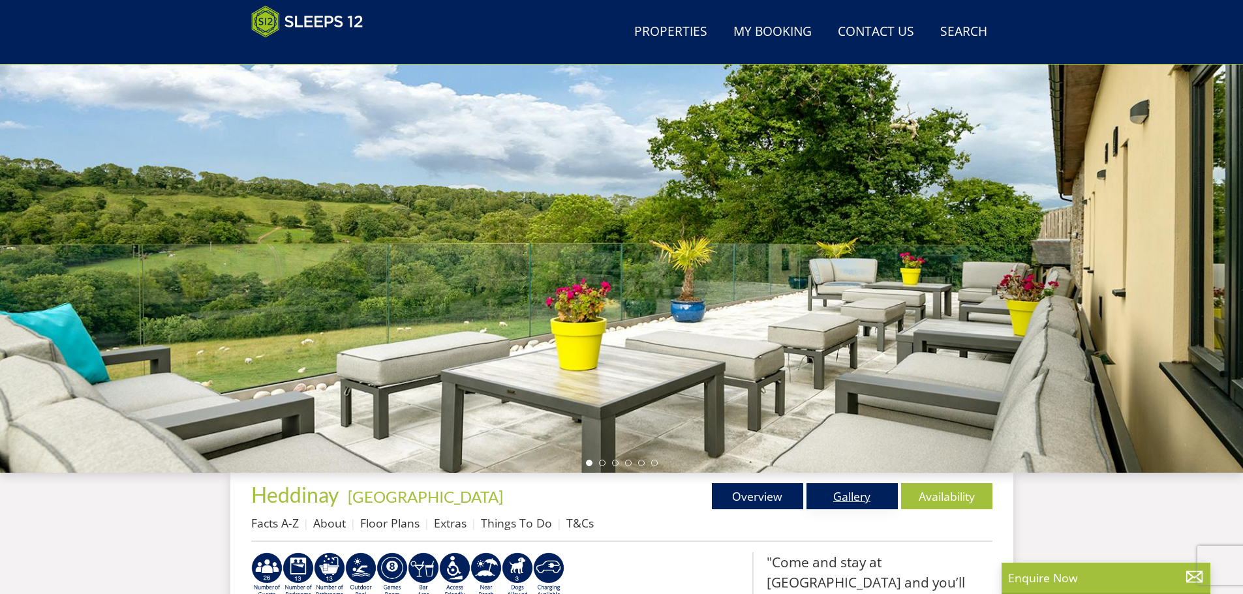
click at [862, 496] on link "Gallery" at bounding box center [851, 496] width 91 height 26
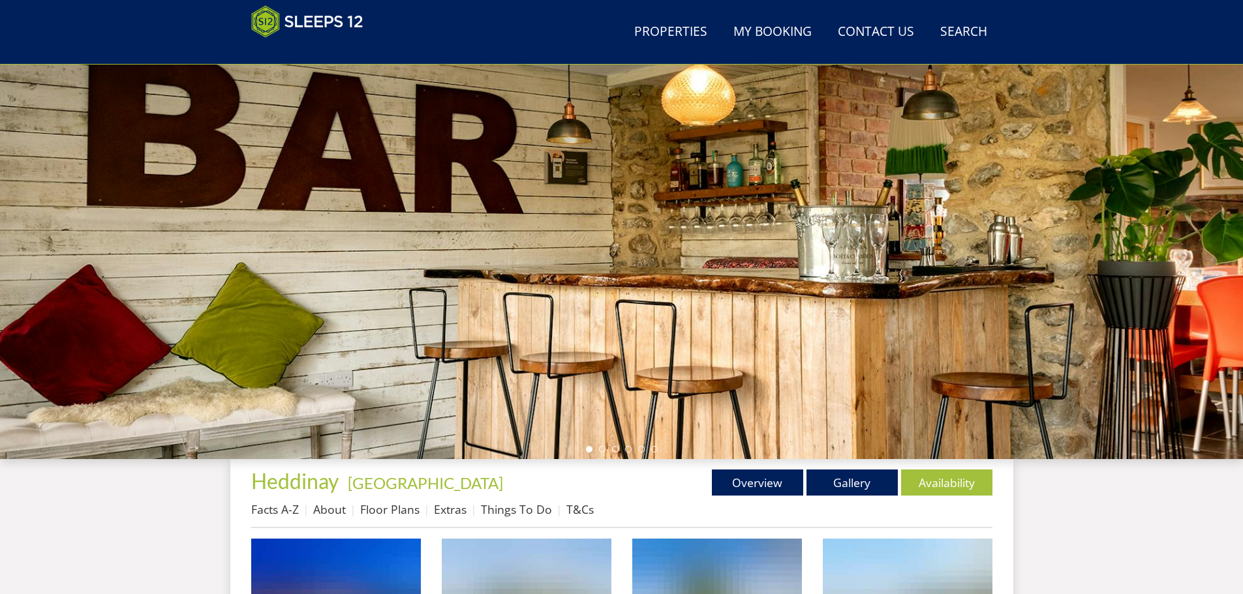
scroll to position [292, 0]
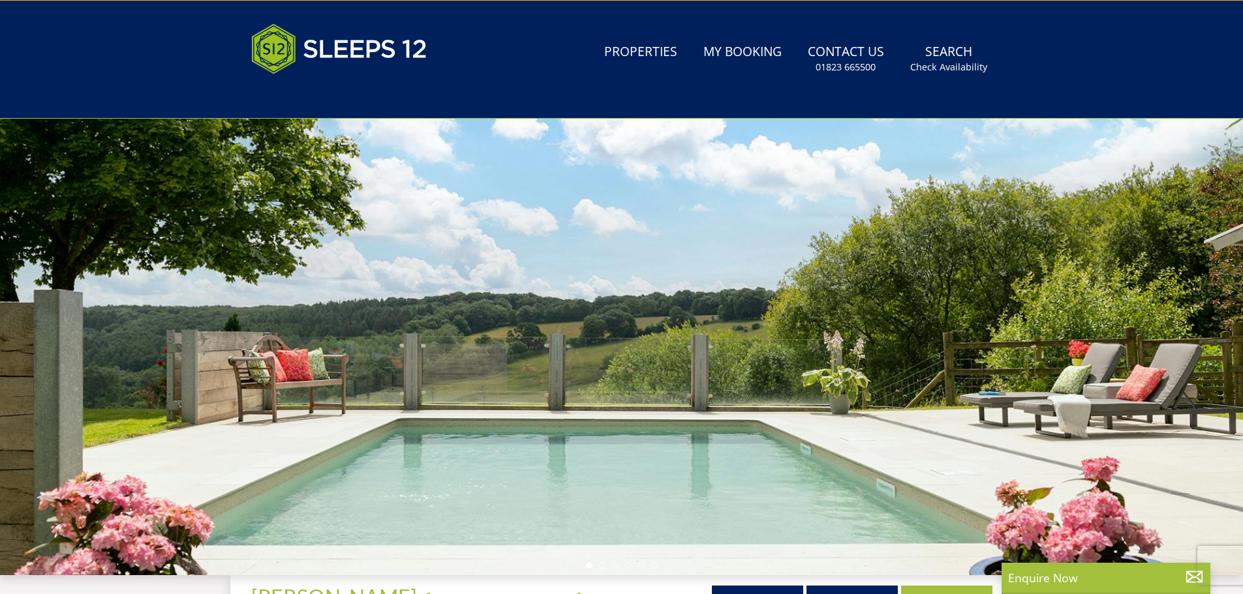
scroll to position [142, 0]
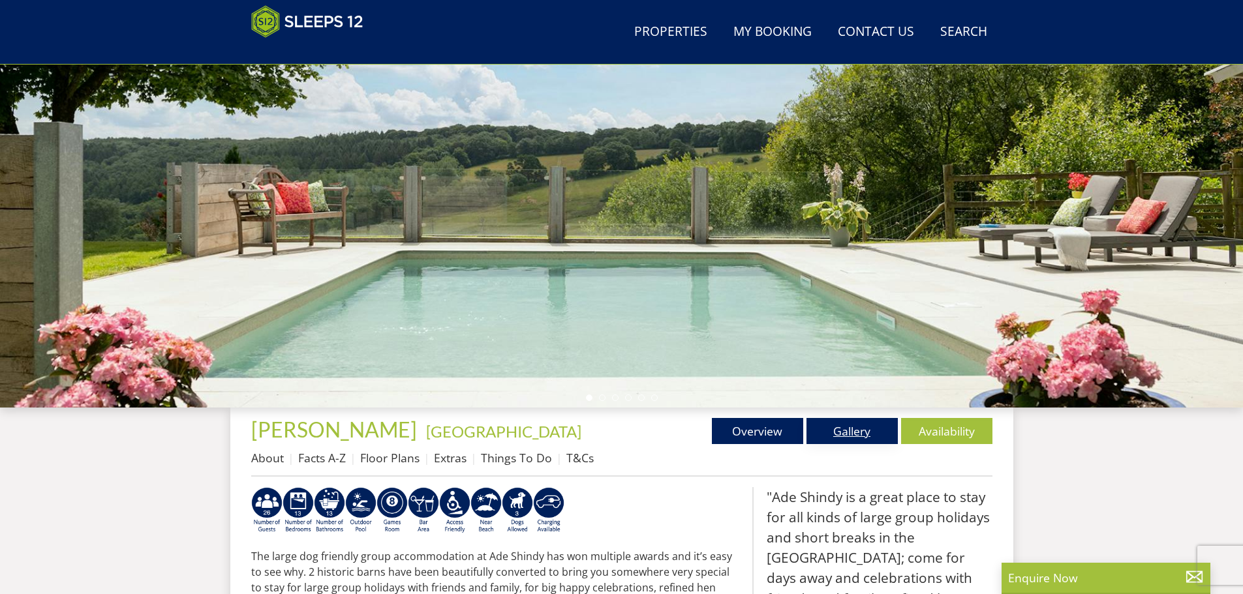
click at [872, 433] on link "Gallery" at bounding box center [851, 431] width 91 height 26
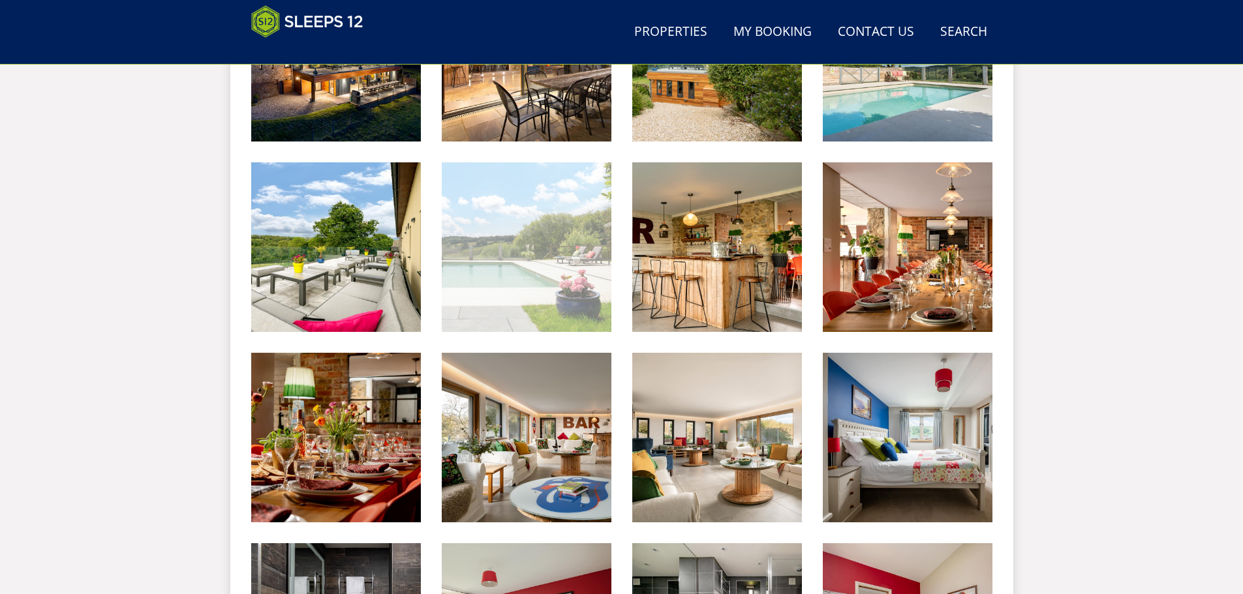
scroll to position [680, 0]
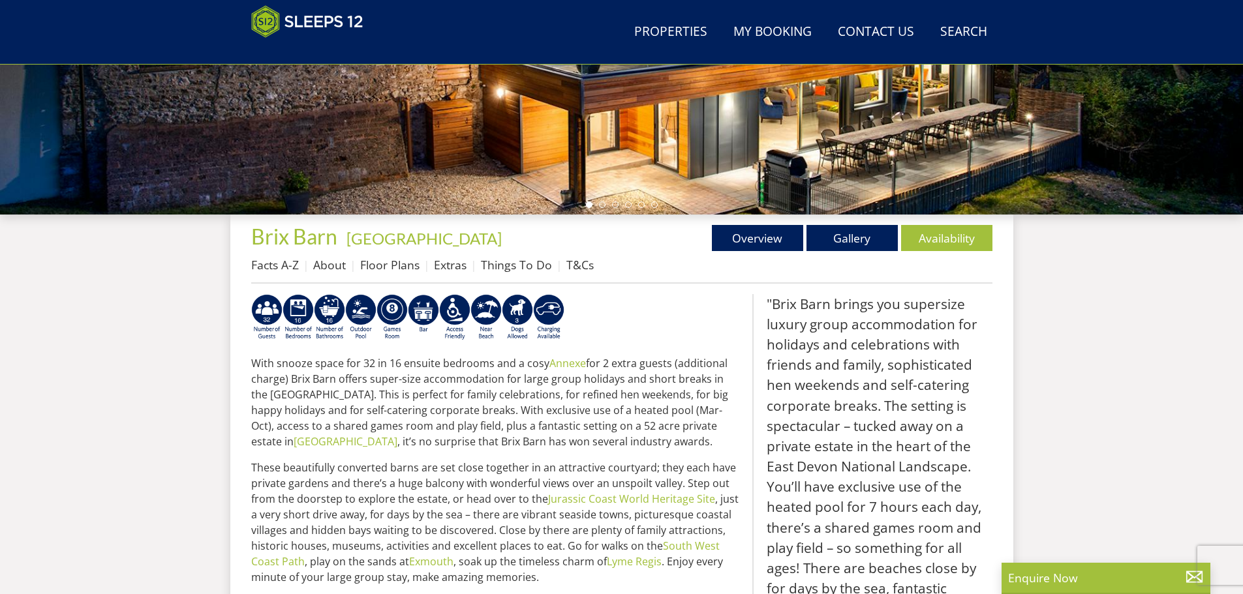
scroll to position [207, 0]
